Goal: Task Accomplishment & Management: Use online tool/utility

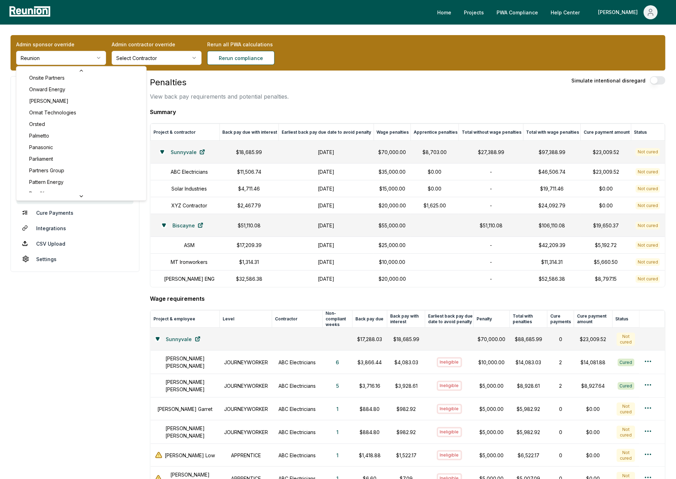
scroll to position [2413, 0]
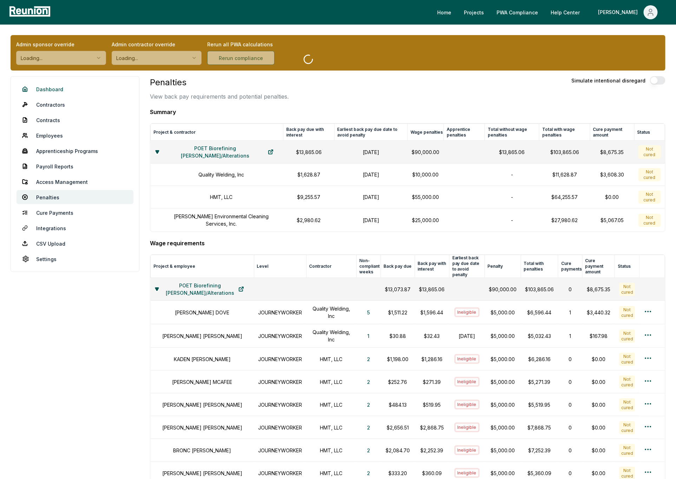
click at [49, 88] on link "Dashboard" at bounding box center [74, 89] width 117 height 14
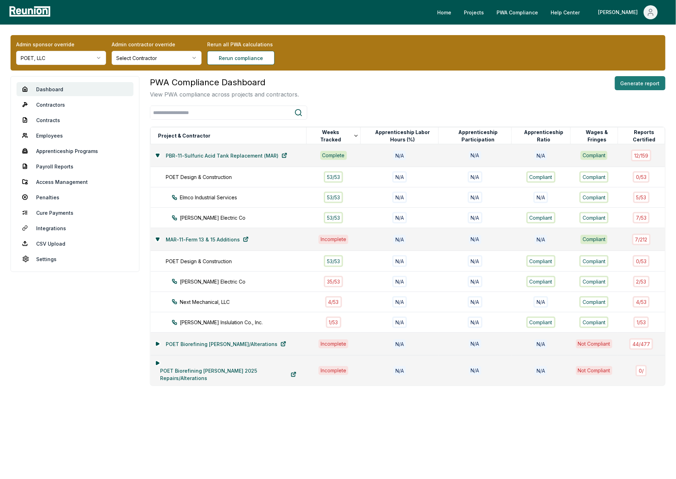
click at [638, 86] on button "Generate report" at bounding box center [640, 83] width 51 height 14
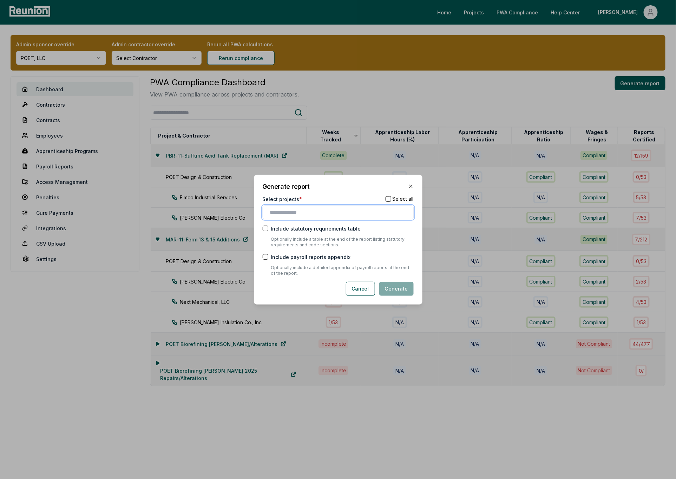
click at [302, 215] on input "text" at bounding box center [339, 212] width 139 height 7
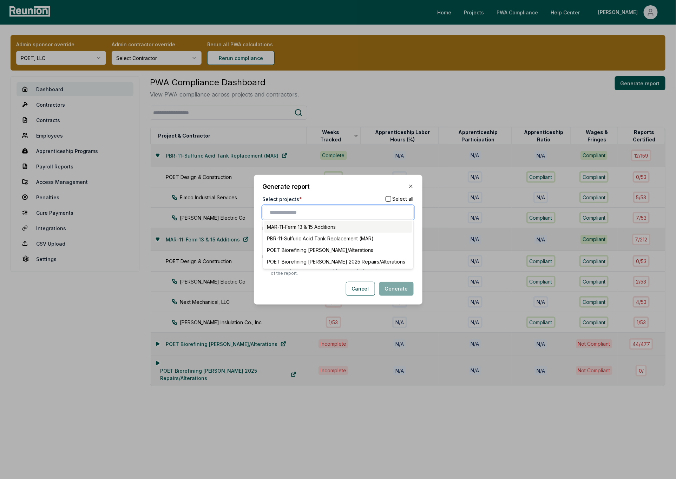
click at [297, 230] on div "MAR-11-Ferm 13 & 15 Additions" at bounding box center [337, 227] width 147 height 12
click at [325, 233] on div "PBR-11-Sulfuric Acid Tank Replacement (MAR)" at bounding box center [337, 228] width 147 height 12
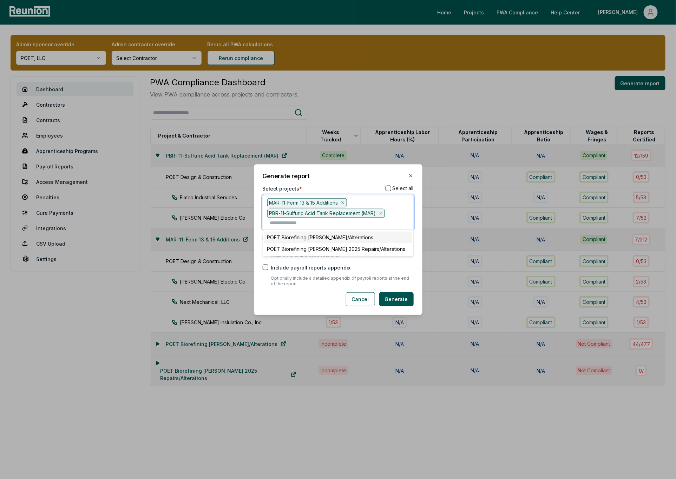
click at [343, 242] on div "POET Biorefining [PERSON_NAME]/Alterations" at bounding box center [337, 238] width 147 height 12
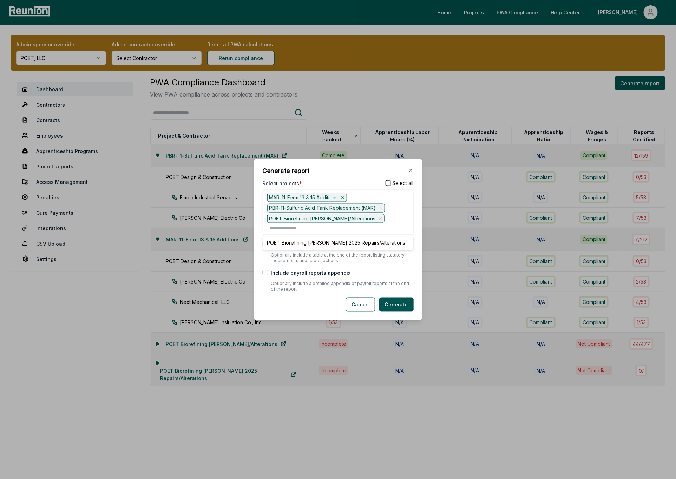
click at [407, 283] on p "Optionally include a detailed appendix of payroll reports at the end of the rep…" at bounding box center [342, 286] width 142 height 11
click at [402, 309] on button "Generate" at bounding box center [396, 305] width 34 height 14
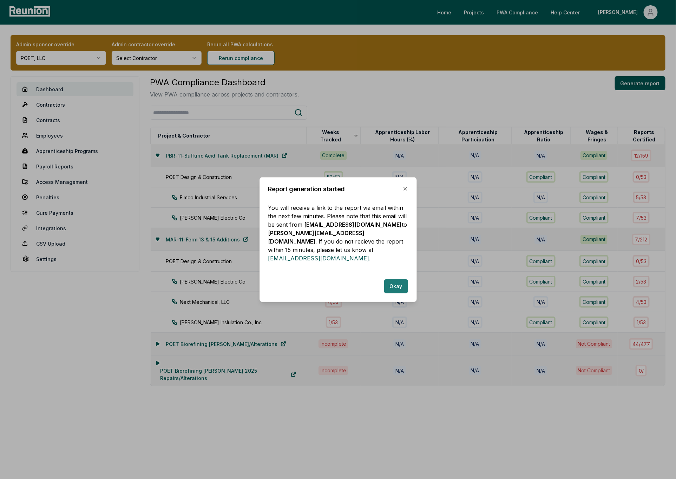
click at [396, 285] on button "Okay" at bounding box center [396, 286] width 24 height 14
